Goal: Find specific page/section: Find specific page/section

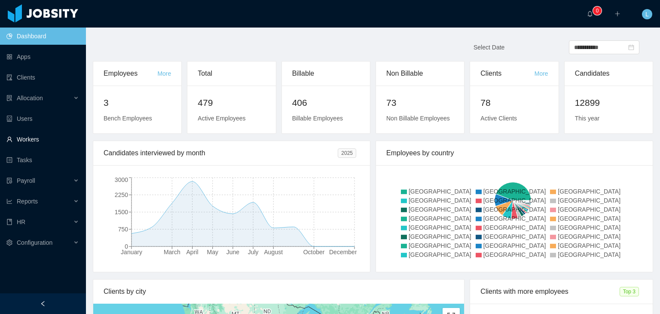
click at [44, 141] on link "Workers" at bounding box center [42, 139] width 73 height 17
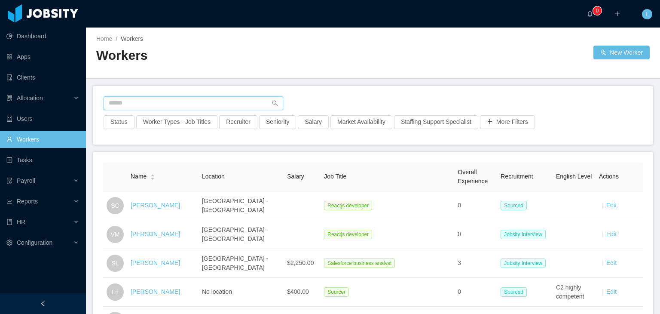
click at [155, 104] on input "text" at bounding box center [194, 103] width 180 height 14
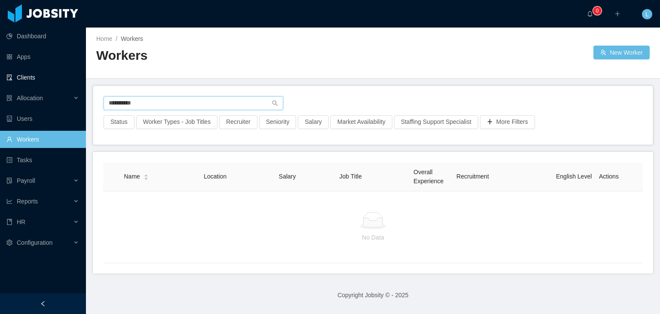
type input "**********"
click at [38, 80] on link "Clients" at bounding box center [42, 77] width 73 height 17
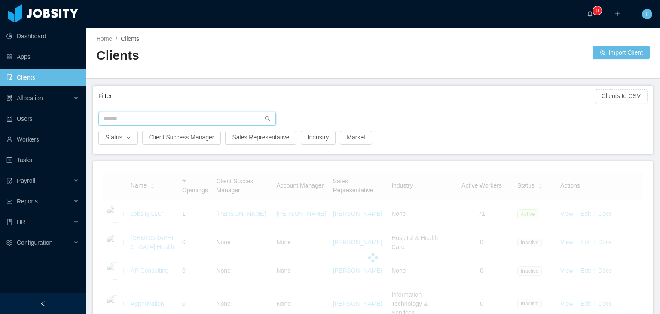
click at [150, 123] on input "text" at bounding box center [187, 119] width 178 height 14
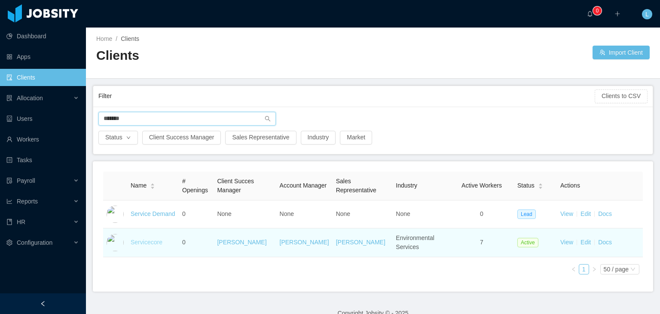
type input "*******"
click at [135, 242] on link "Servicecore" at bounding box center [147, 242] width 32 height 7
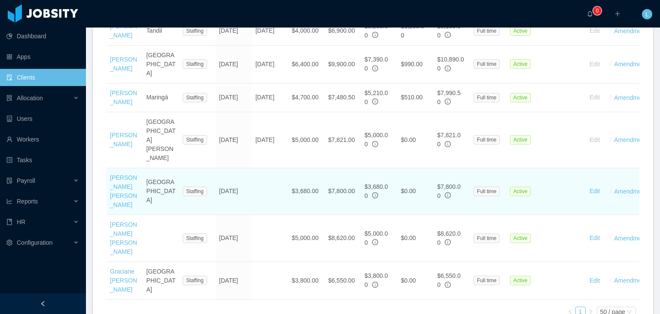
scroll to position [388, 0]
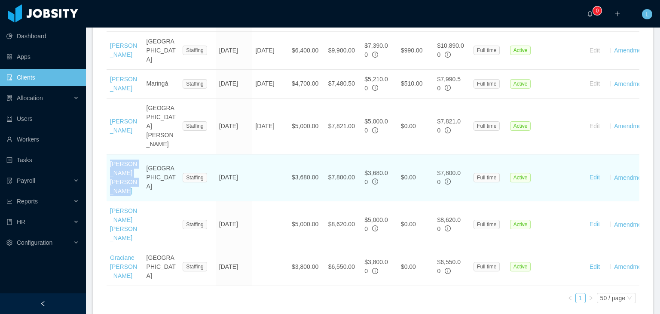
drag, startPoint x: 108, startPoint y: 154, endPoint x: 129, endPoint y: 185, distance: 37.7
click at [129, 185] on td "[PERSON_NAME] [PERSON_NAME]" at bounding box center [125, 177] width 37 height 47
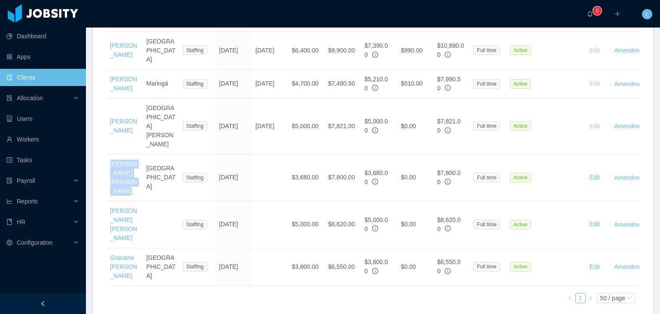
copy link "[PERSON_NAME] [PERSON_NAME]"
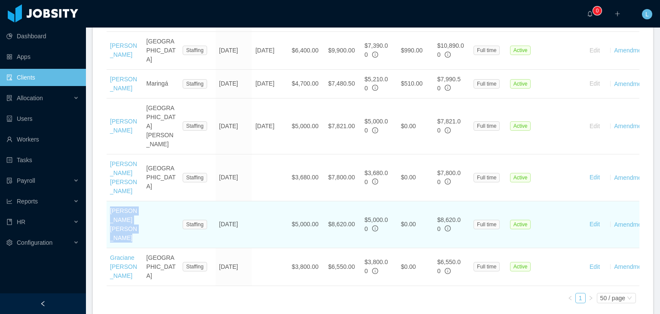
drag, startPoint x: 144, startPoint y: 227, endPoint x: 108, endPoint y: 197, distance: 46.7
click at [108, 201] on tr "[PERSON_NAME] [PERSON_NAME] Staffing [DATE] $5,000.00 $8,620.00 $5,000.00 $0.00…" at bounding box center [386, 224] width 559 height 47
copy link "[PERSON_NAME] [PERSON_NAME]"
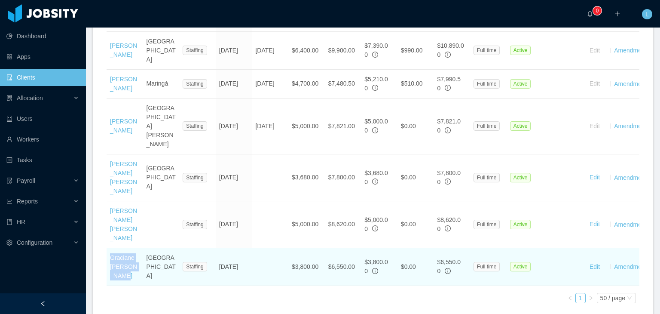
drag, startPoint x: 130, startPoint y: 268, endPoint x: 110, endPoint y: 241, distance: 33.7
click at [110, 248] on td "Graciane [PERSON_NAME]" at bounding box center [125, 267] width 37 height 38
copy link "Graciane [PERSON_NAME]"
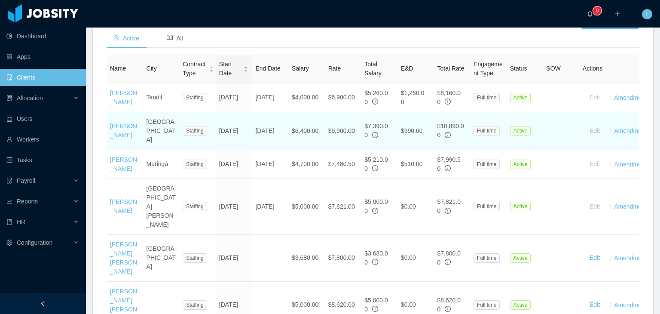
scroll to position [130, 0]
